Goal: Transaction & Acquisition: Subscribe to service/newsletter

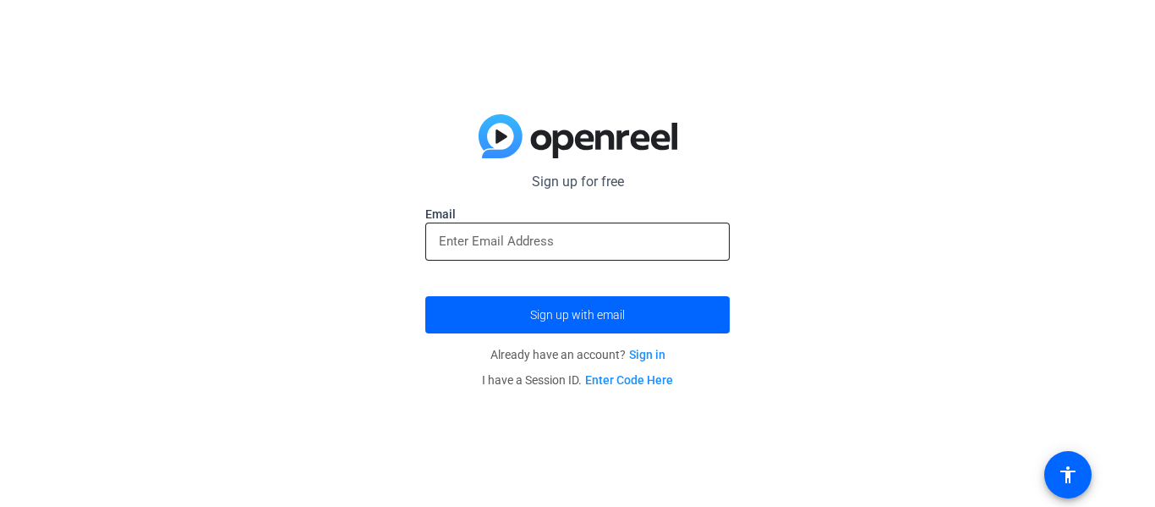
click at [546, 235] on input "email" at bounding box center [577, 241] width 277 height 20
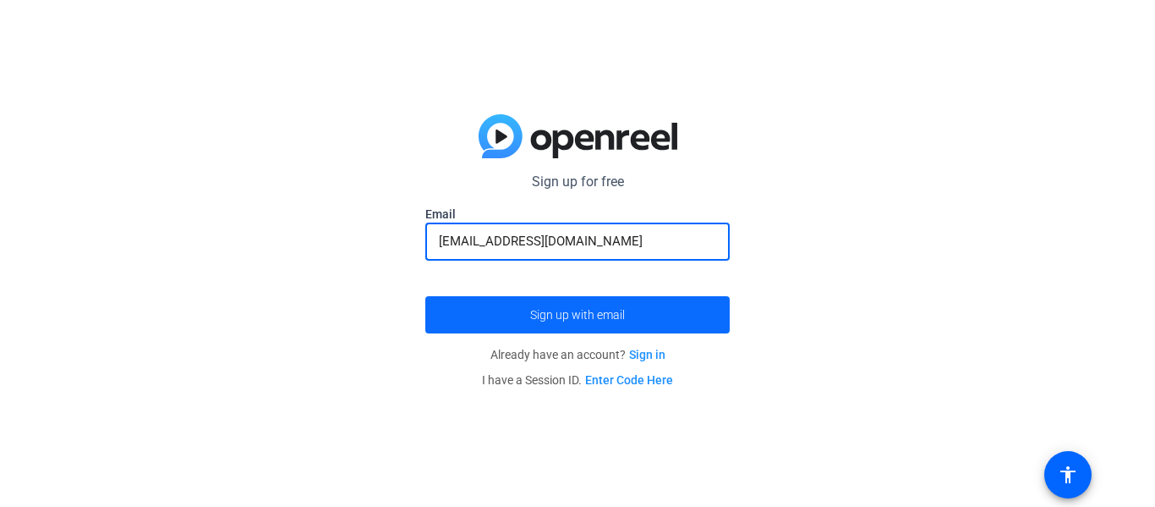
click at [636, 306] on span "submit" at bounding box center [577, 314] width 304 height 41
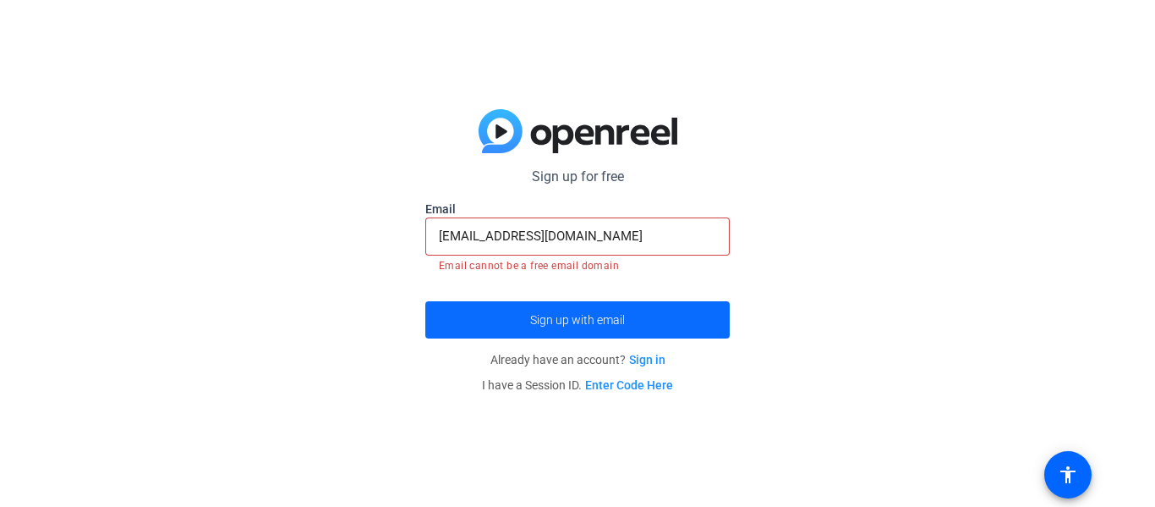
click at [636, 306] on span "submit" at bounding box center [577, 319] width 304 height 41
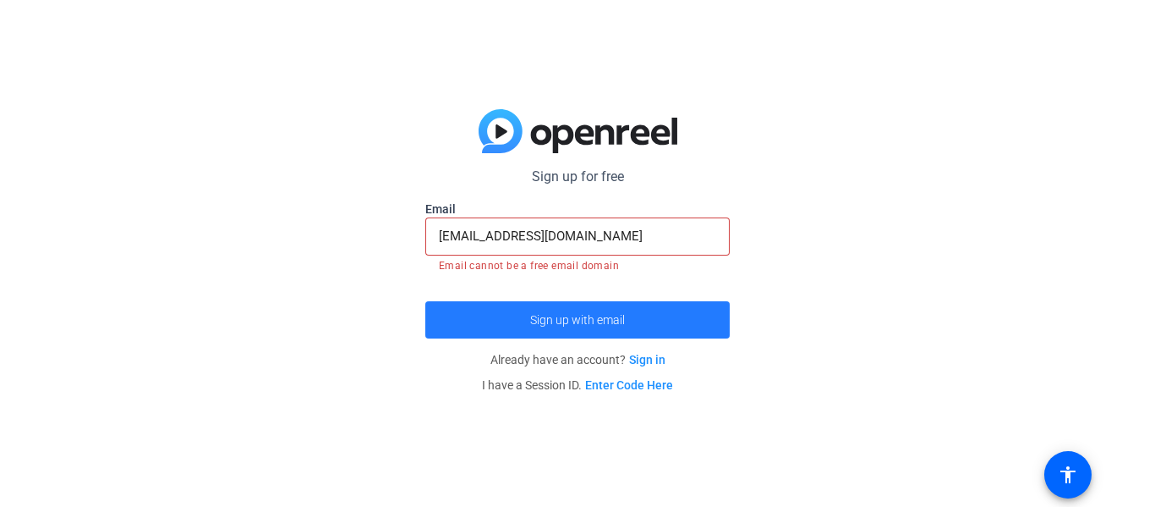
click at [636, 306] on span "submit" at bounding box center [577, 319] width 304 height 41
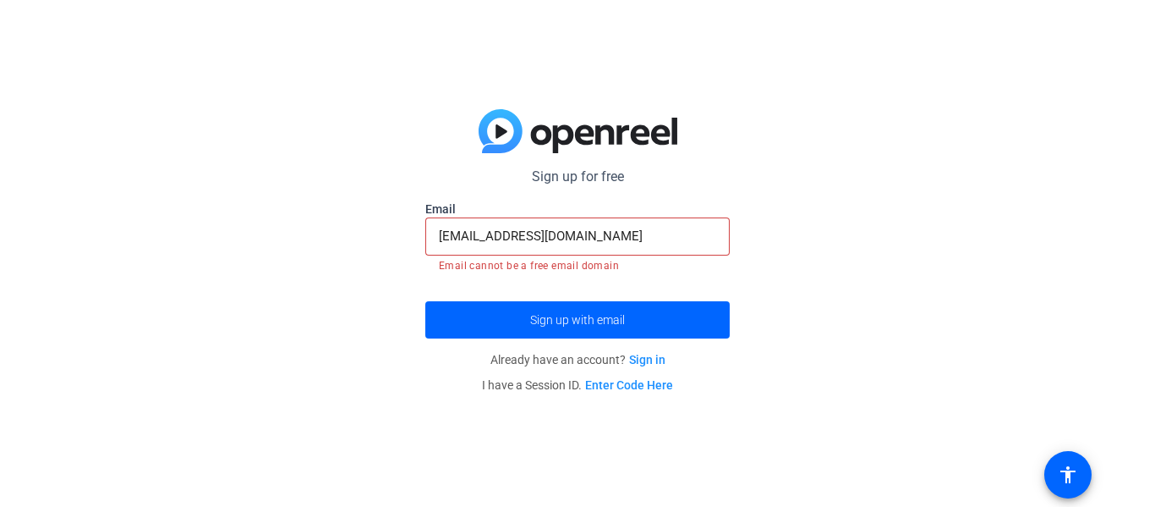
click at [628, 252] on div "[EMAIL_ADDRESS][DOMAIN_NAME]" at bounding box center [577, 236] width 277 height 38
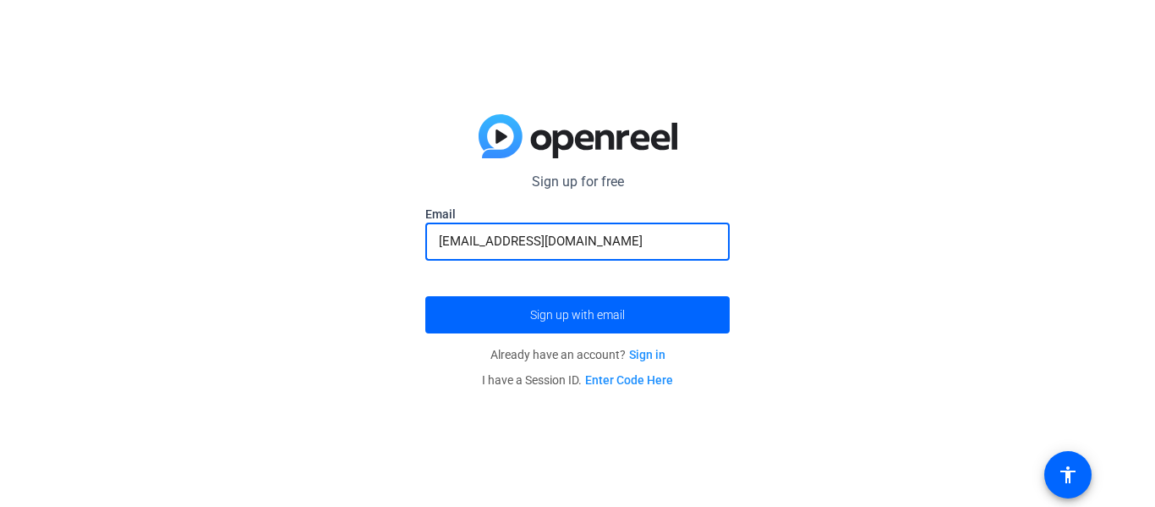
type input "[EMAIL_ADDRESS][DOMAIN_NAME]"
click at [425, 296] on button "Sign up with email" at bounding box center [577, 314] width 304 height 37
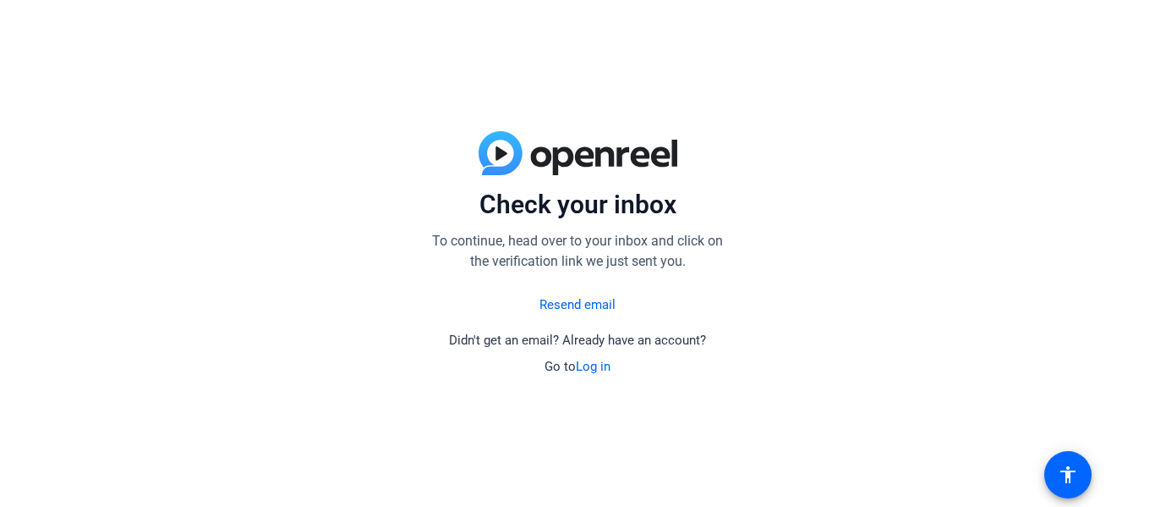
click at [562, 308] on link "Resend email" at bounding box center [578, 304] width 76 height 19
